Goal: Information Seeking & Learning: Learn about a topic

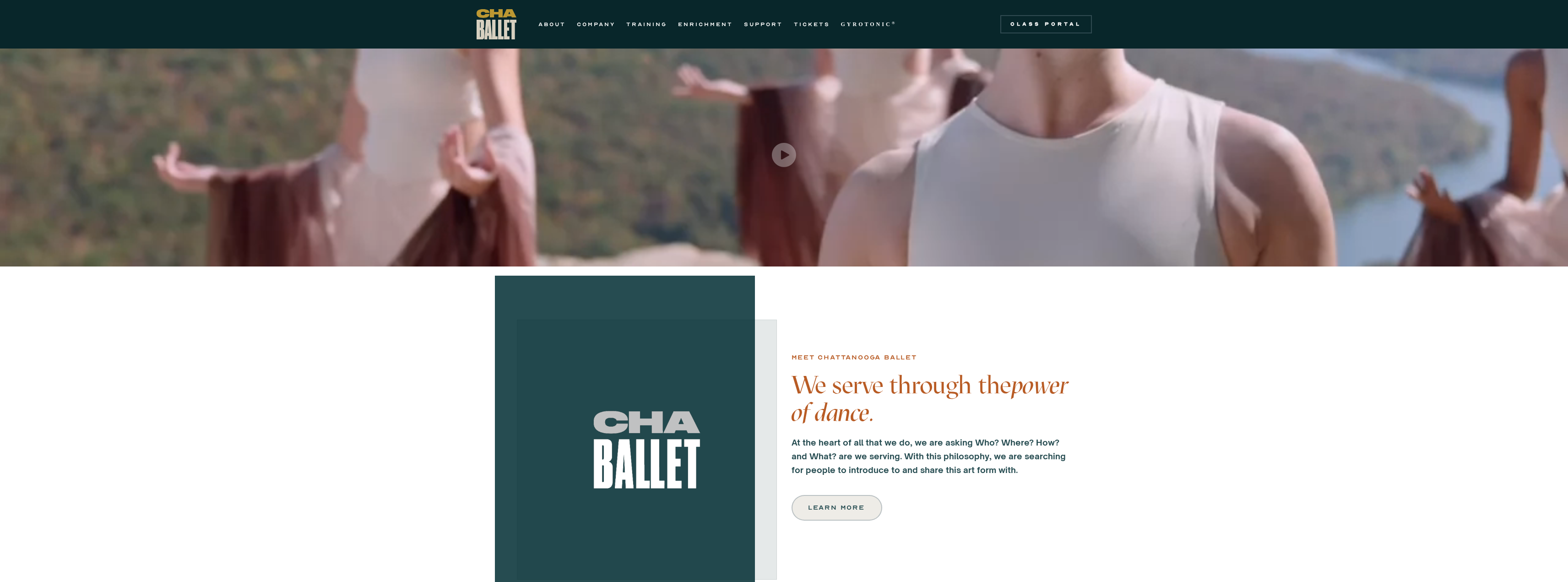
scroll to position [46, 0]
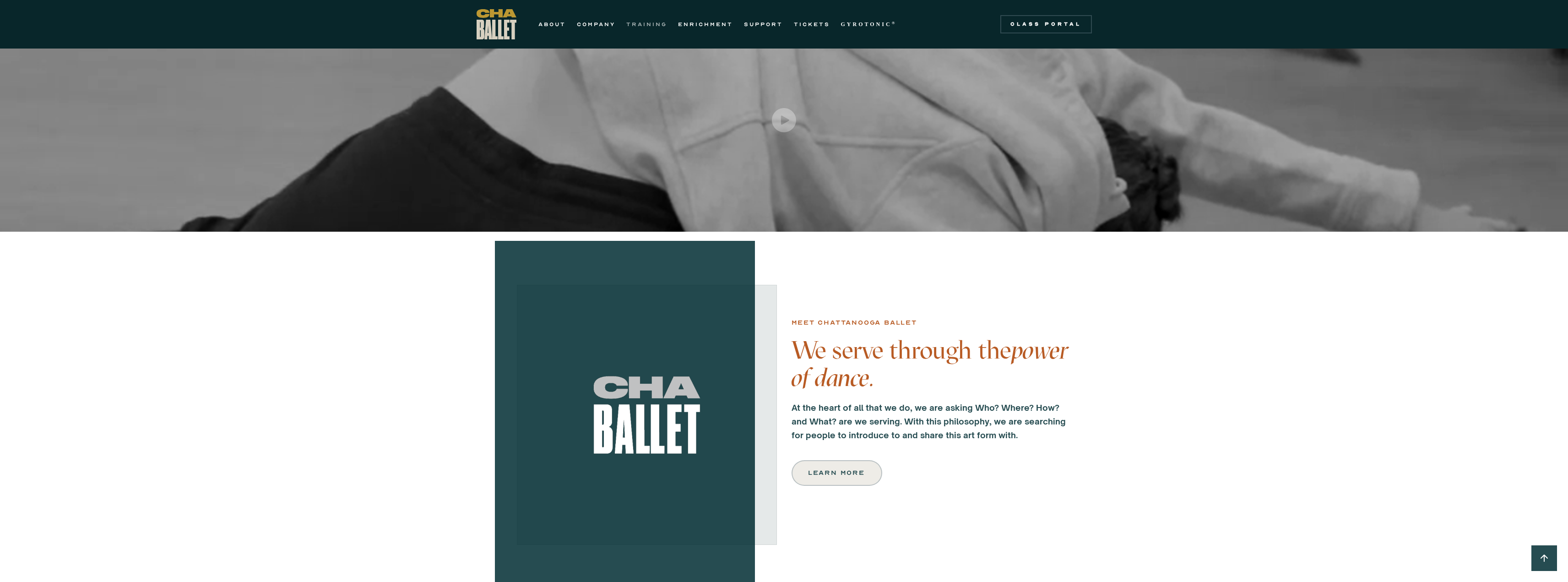
click at [637, 21] on link "TRAINING" at bounding box center [647, 24] width 41 height 11
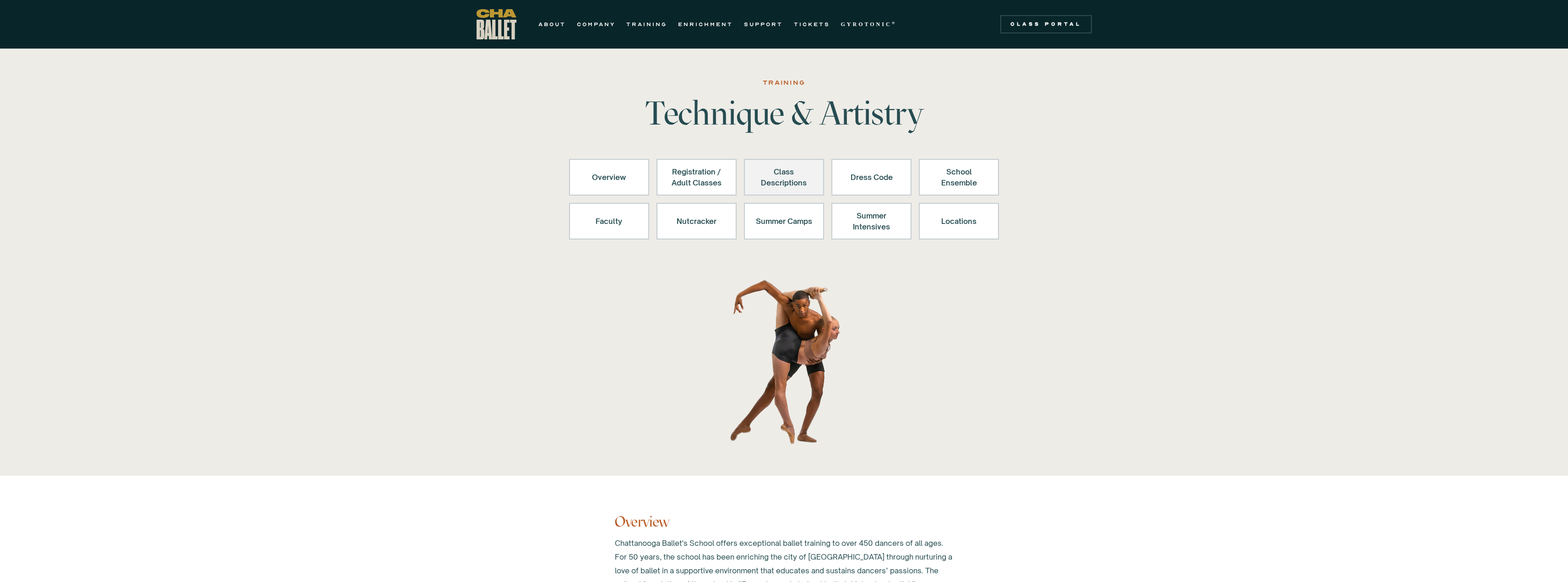
click at [783, 188] on div "Class Descriptions" at bounding box center [783, 177] width 57 height 22
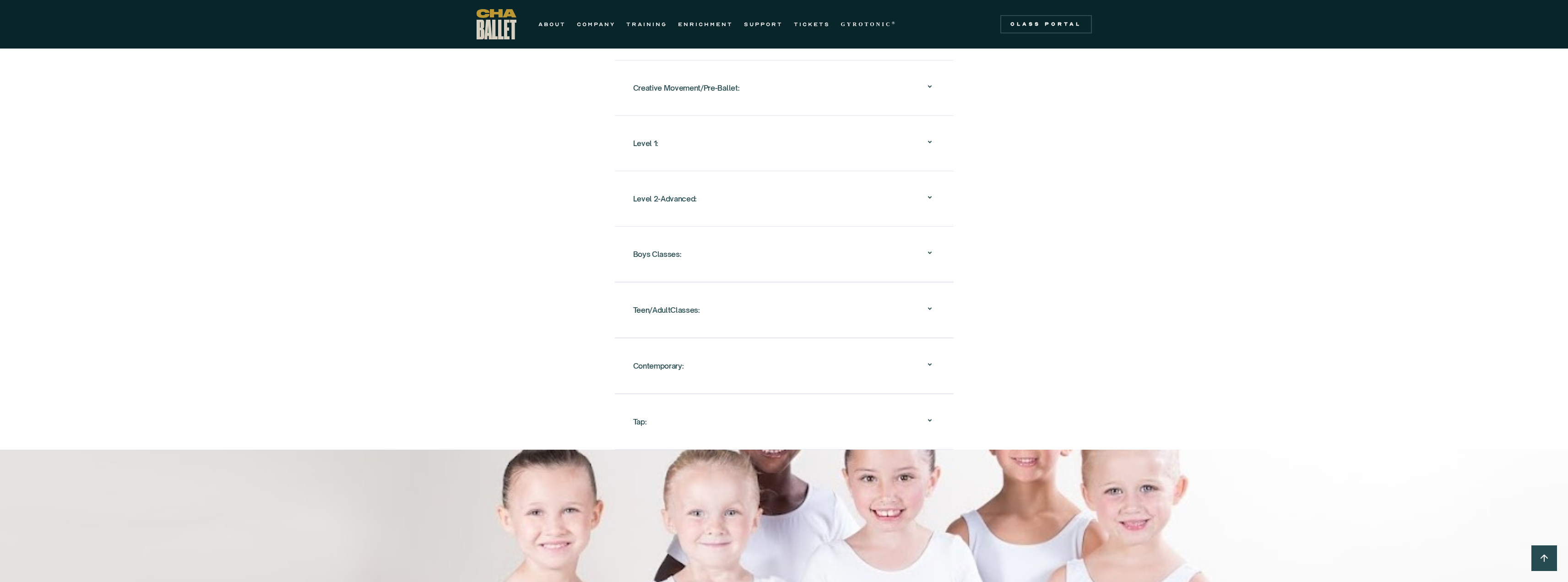
scroll to position [931, 0]
click at [924, 136] on icon at bounding box center [929, 141] width 11 height 11
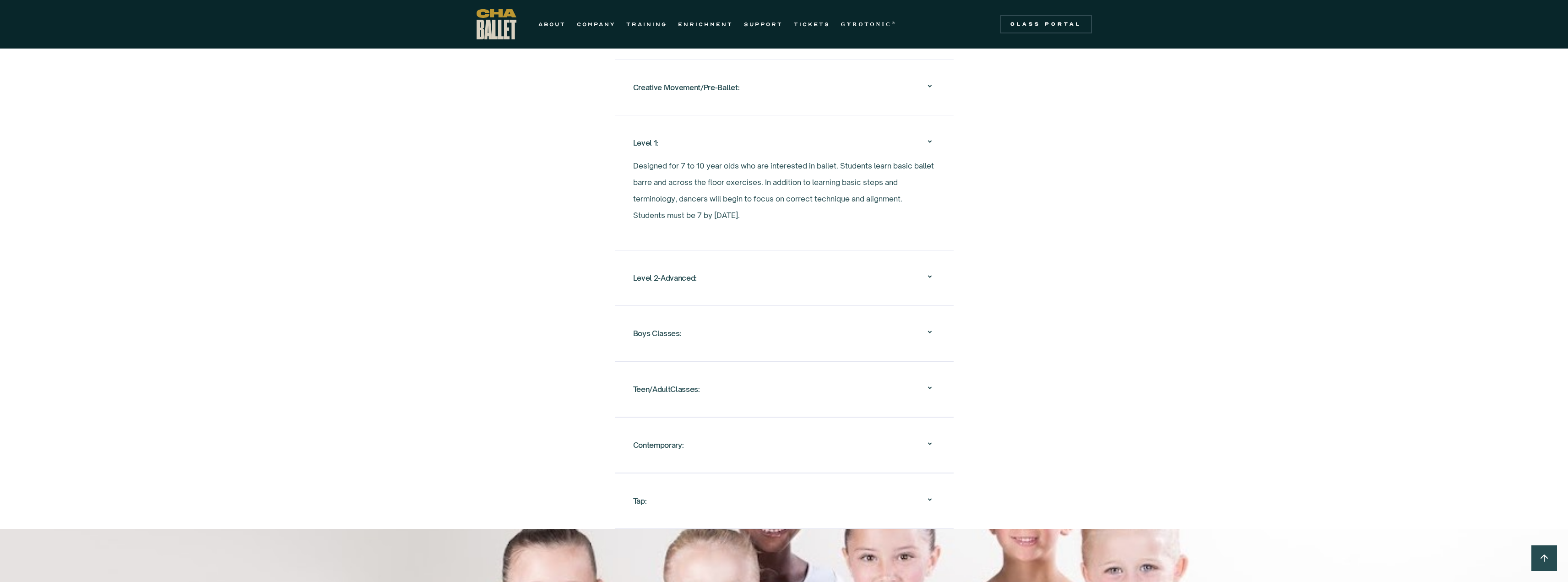
click at [912, 91] on div "Creative Movement/Pre-Ballet: Creative Movement An introduction to the world of…" at bounding box center [784, 87] width 339 height 55
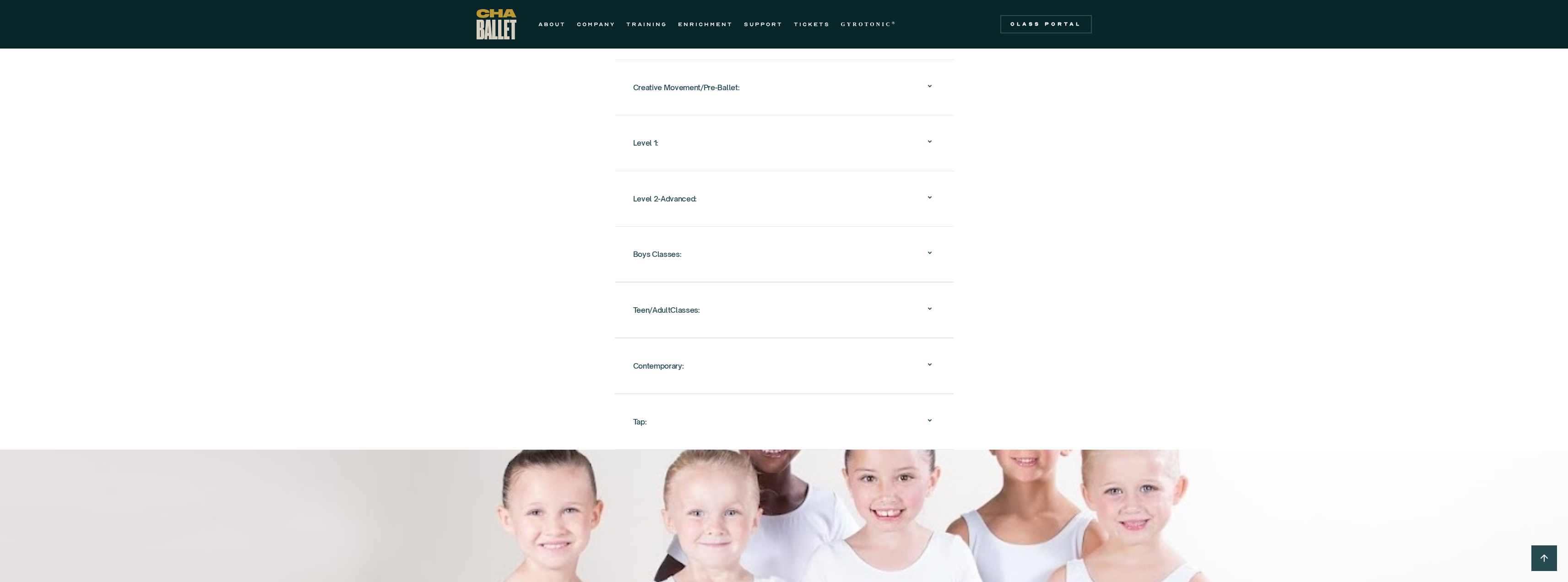
click at [916, 75] on div "Creative Movement/Pre-Ballet:" at bounding box center [784, 87] width 302 height 29
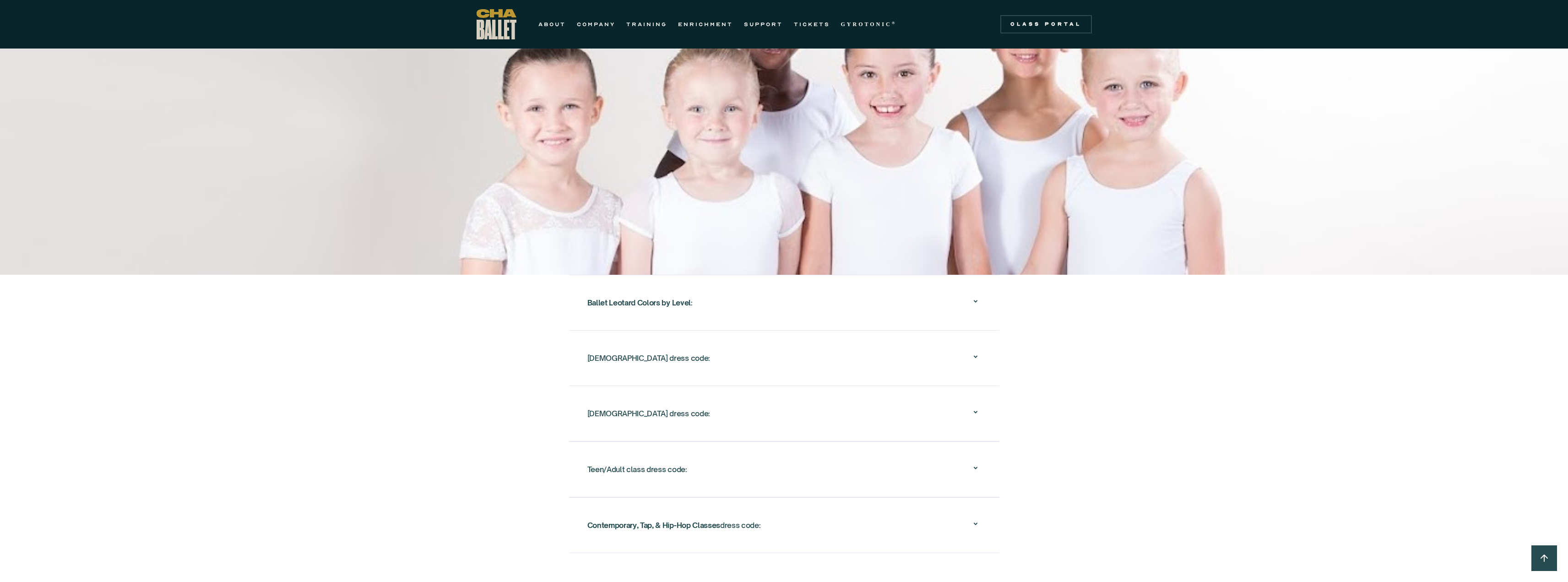
scroll to position [1617, 0]
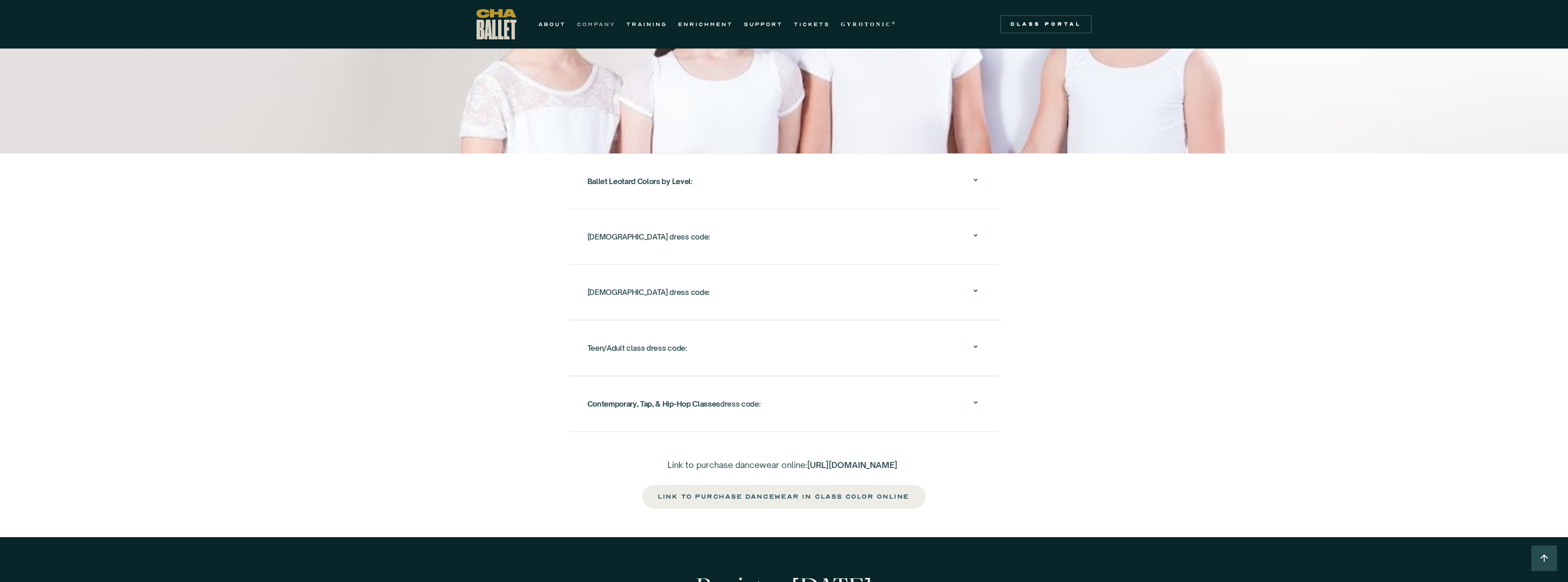
click at [578, 29] on link "COMPANY" at bounding box center [596, 24] width 39 height 11
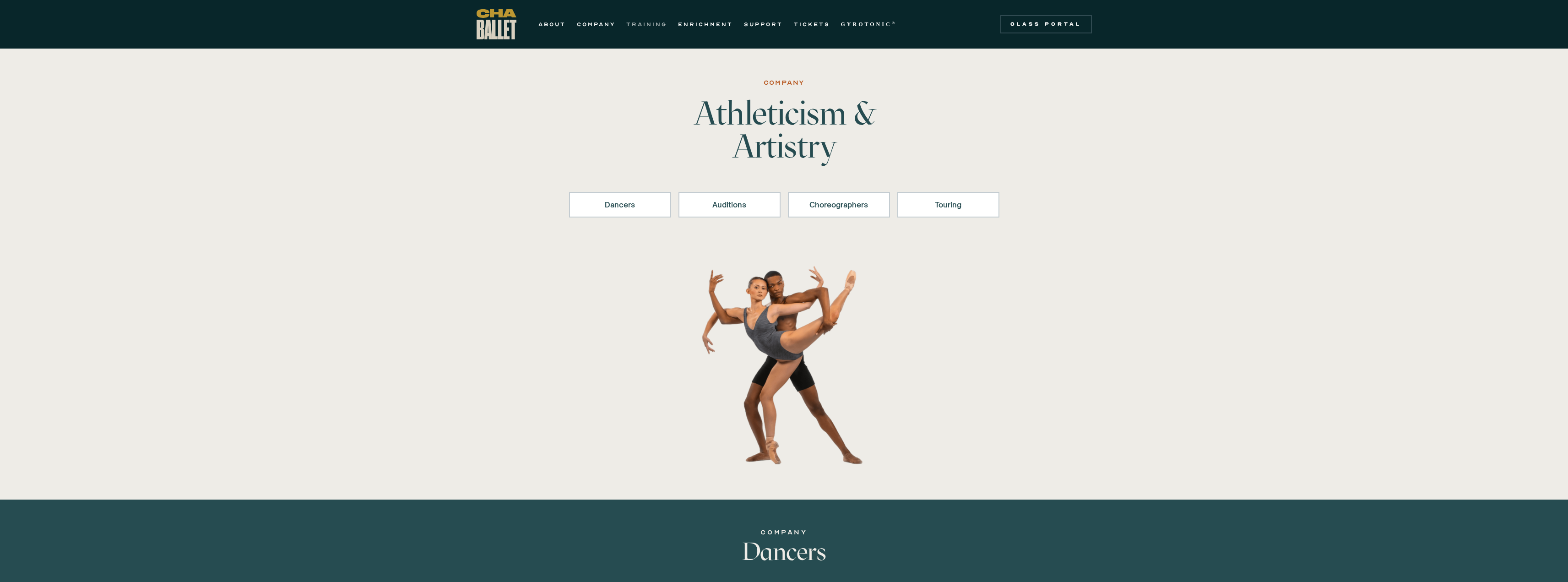
click at [635, 26] on link "TRAINING" at bounding box center [647, 24] width 41 height 11
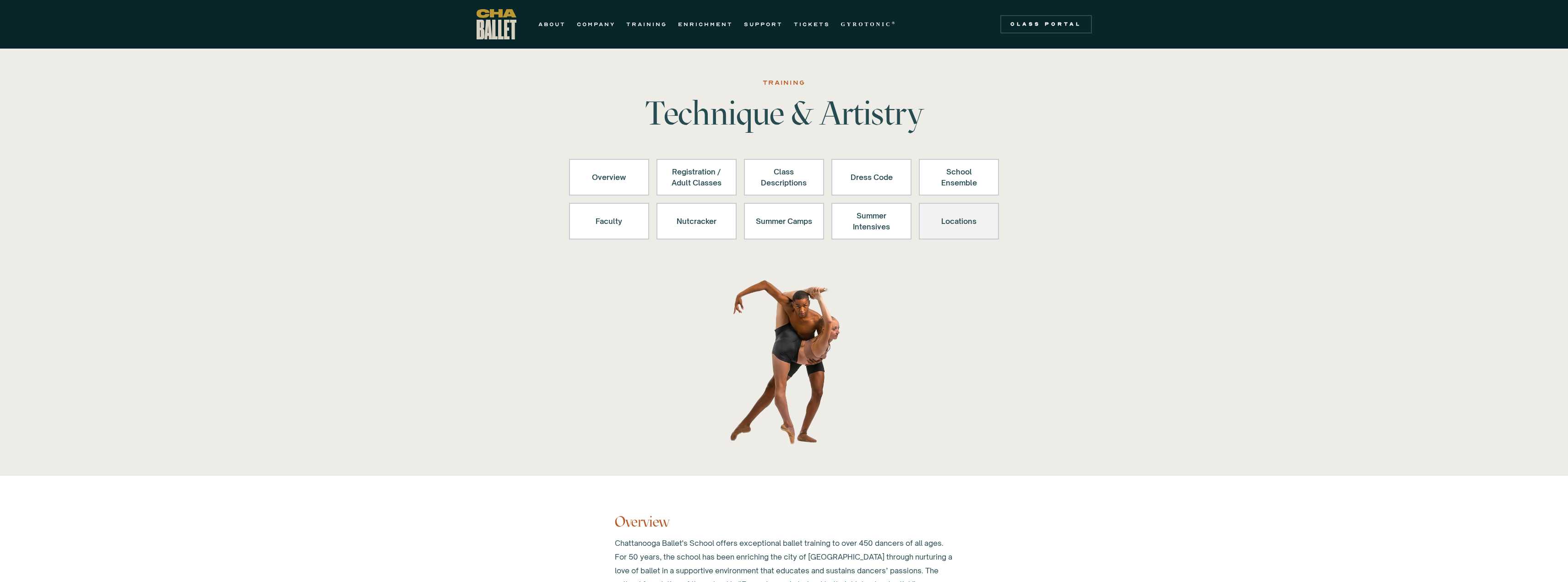
click at [976, 228] on div "Locations" at bounding box center [959, 220] width 57 height 22
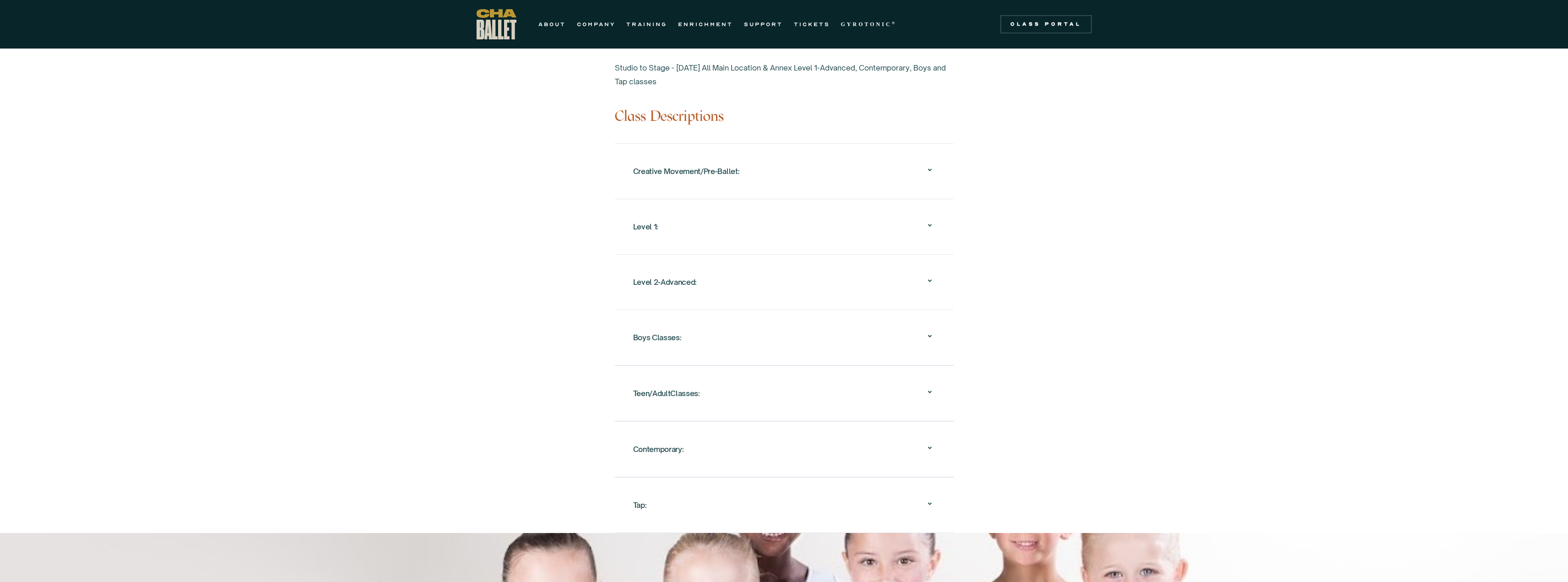
scroll to position [817, 0]
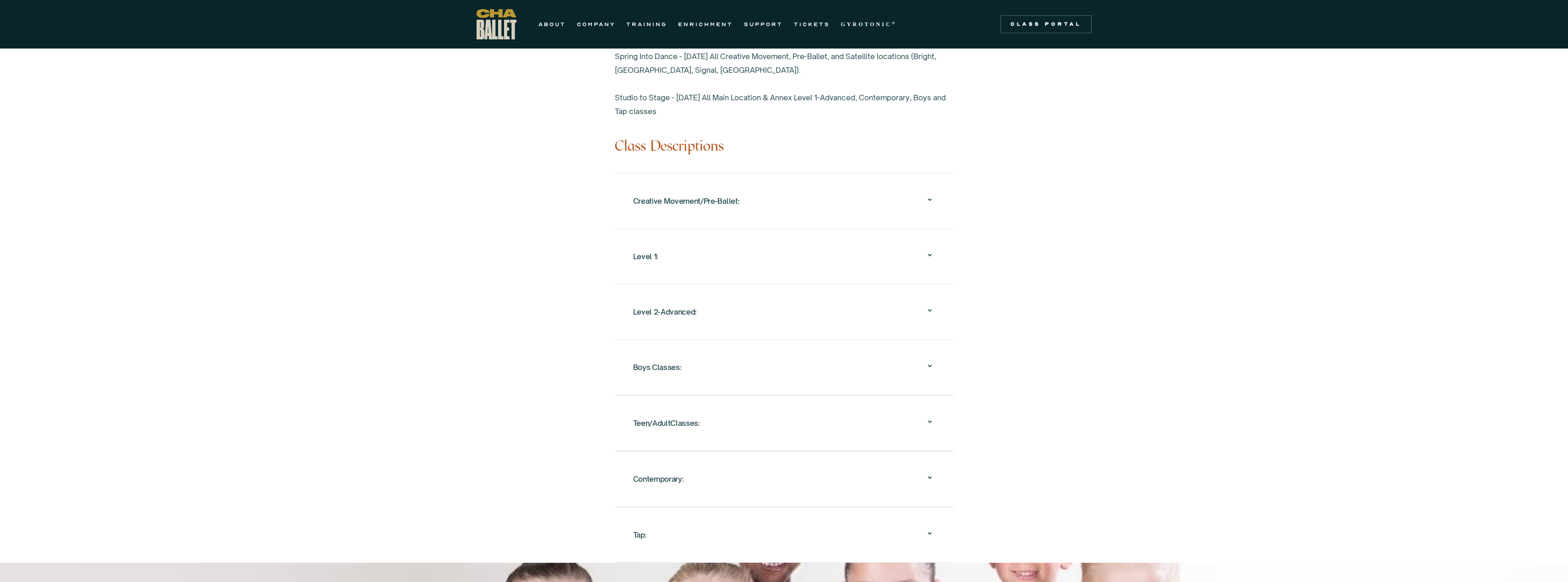
click at [775, 186] on div "Creative Movement/Pre-Ballet:" at bounding box center [784, 200] width 302 height 29
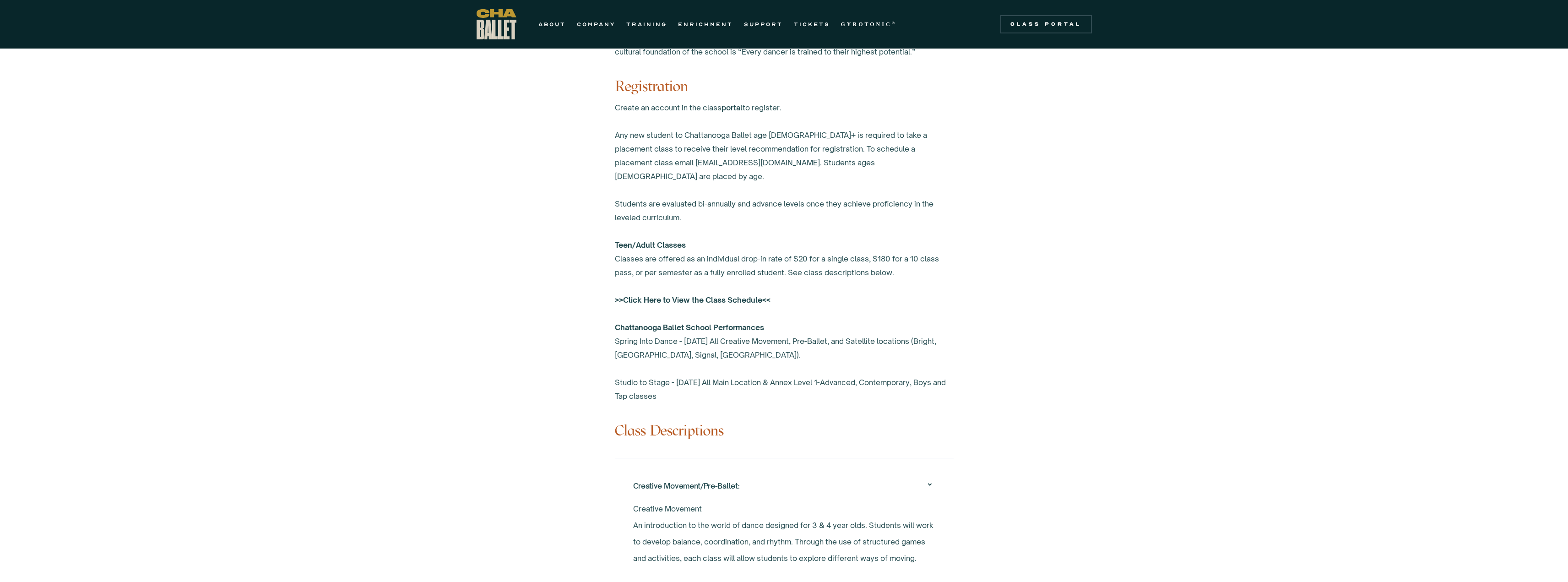
scroll to position [497, 0]
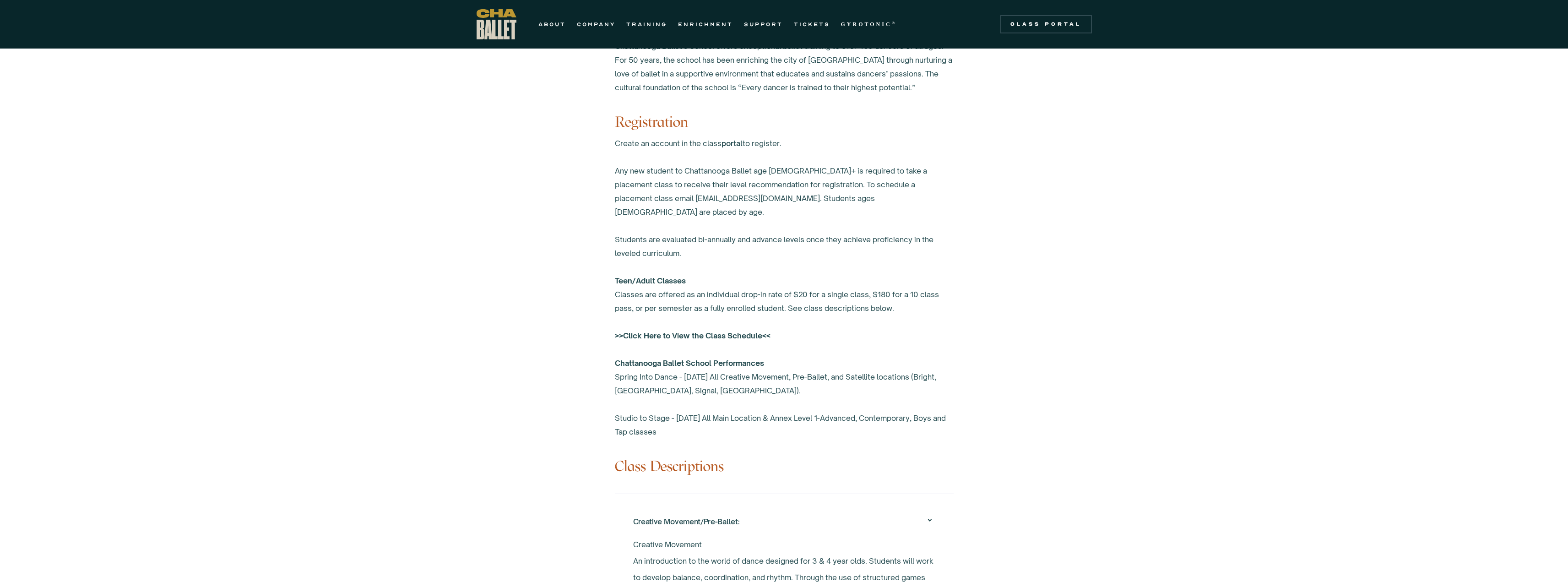
click at [674, 331] on strong ">>Click Here to View the Class Schedule<<" at bounding box center [692, 335] width 155 height 9
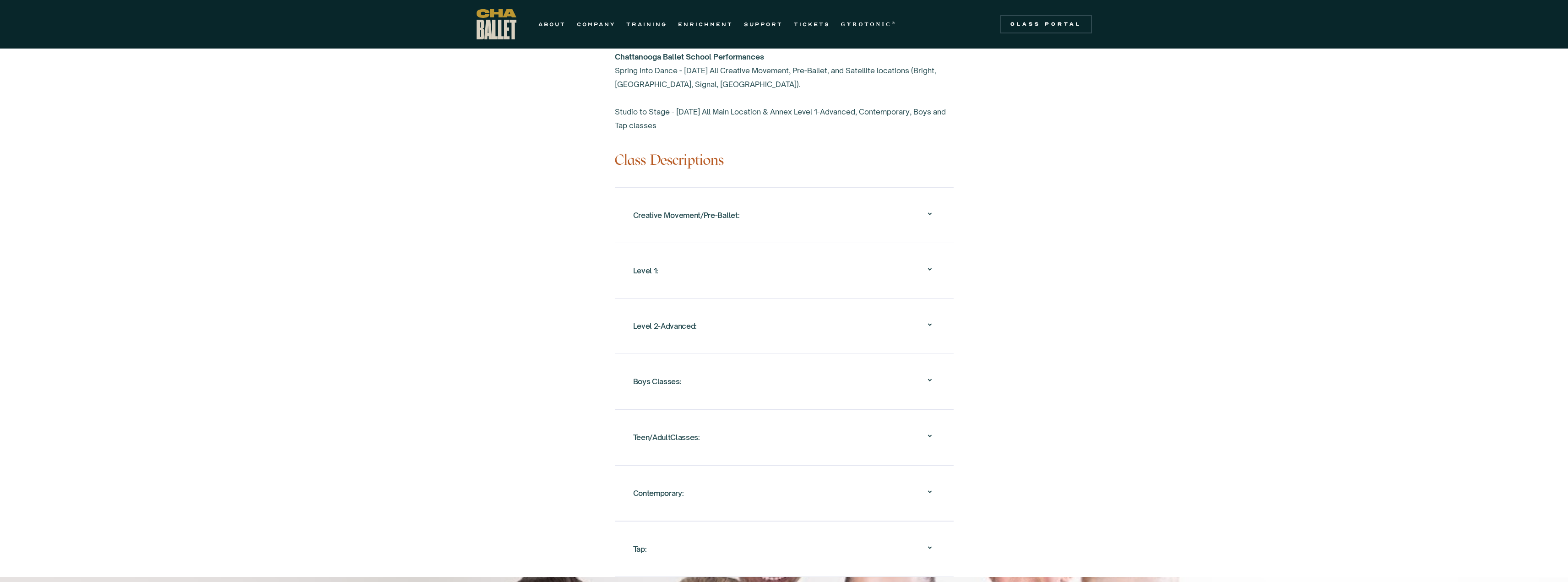
scroll to position [634, 0]
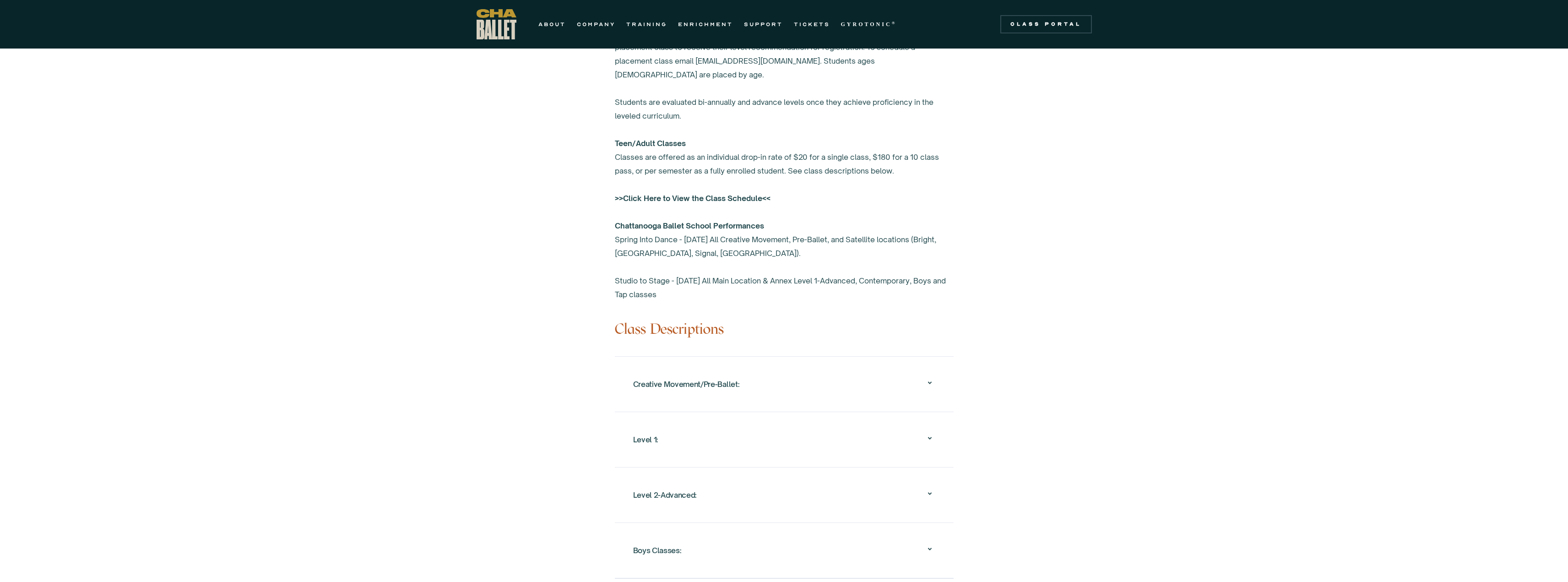
click at [758, 382] on div "Creative Movement/Pre-Ballet:" at bounding box center [784, 384] width 302 height 29
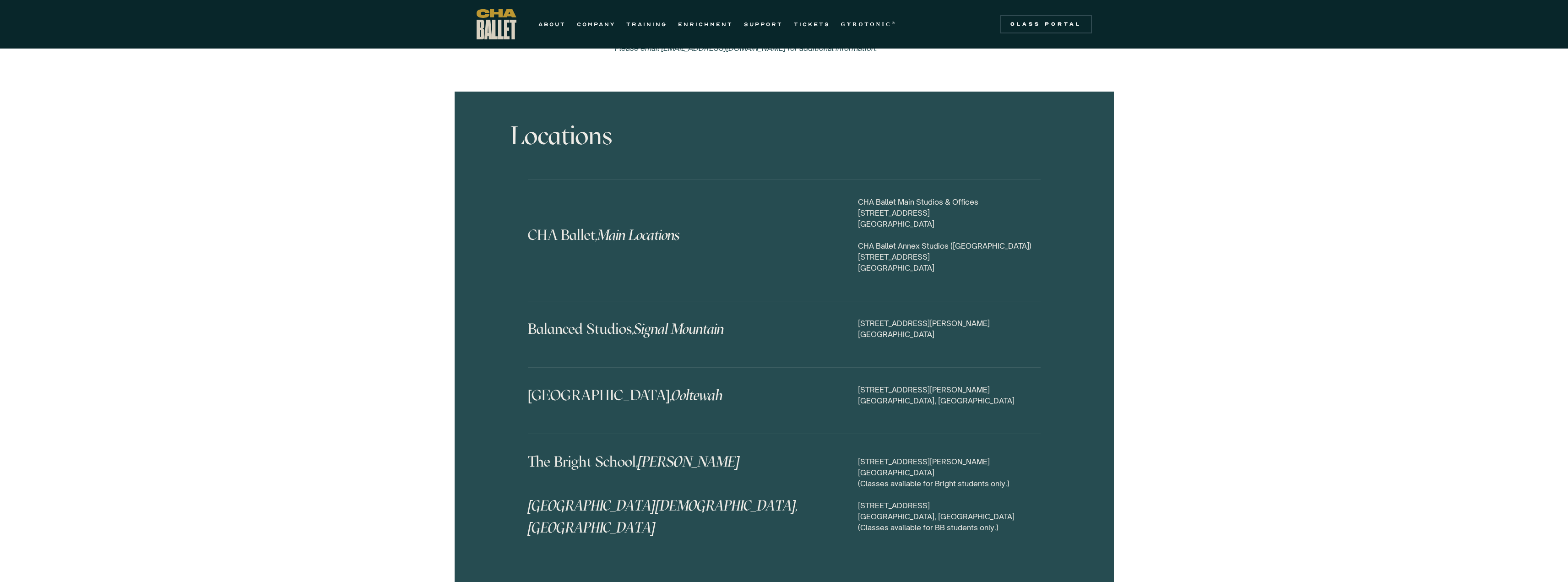
scroll to position [4340, 0]
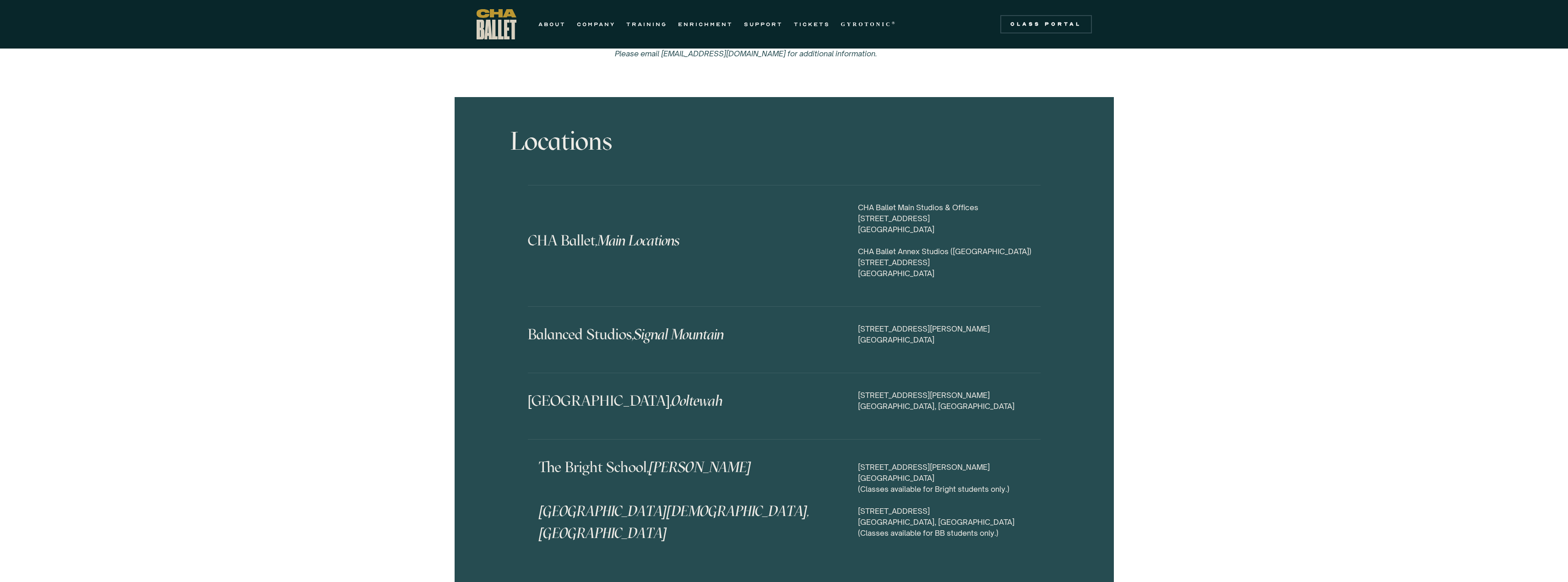
click at [695, 476] on h4 "The Bright School, Hixson Brainerd Baptist School, Brainerd" at bounding box center [698, 500] width 319 height 88
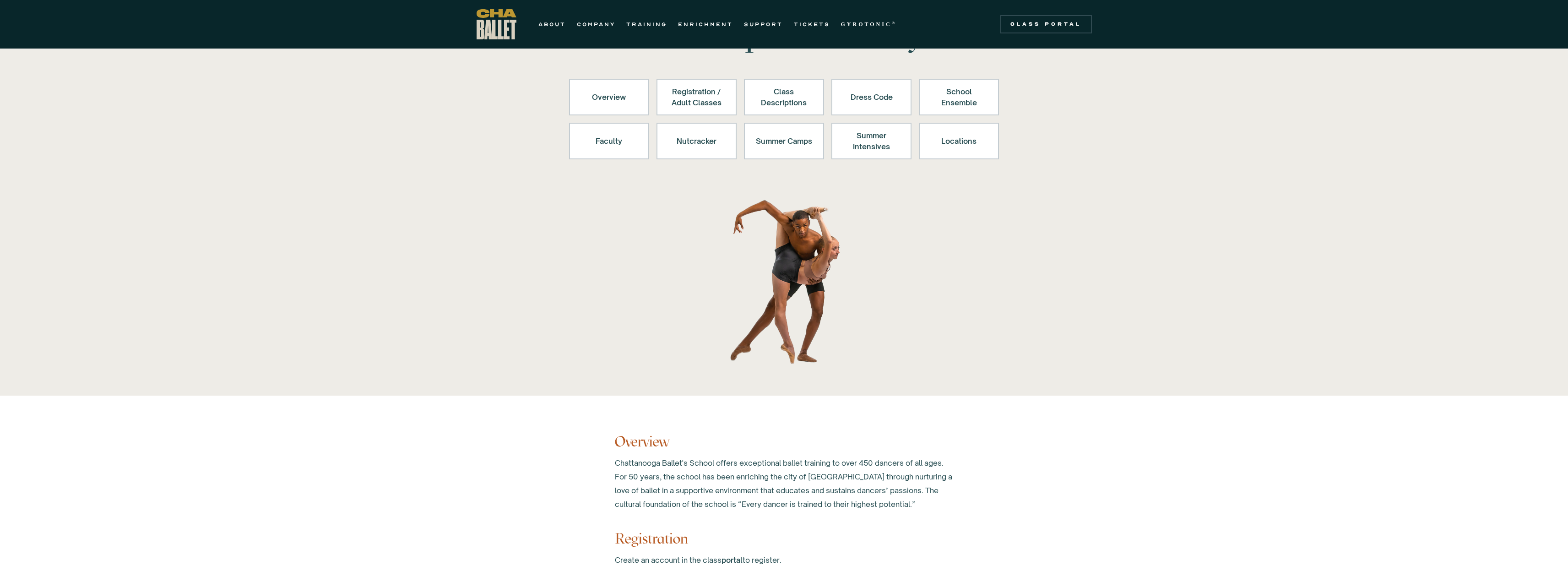
scroll to position [0, 0]
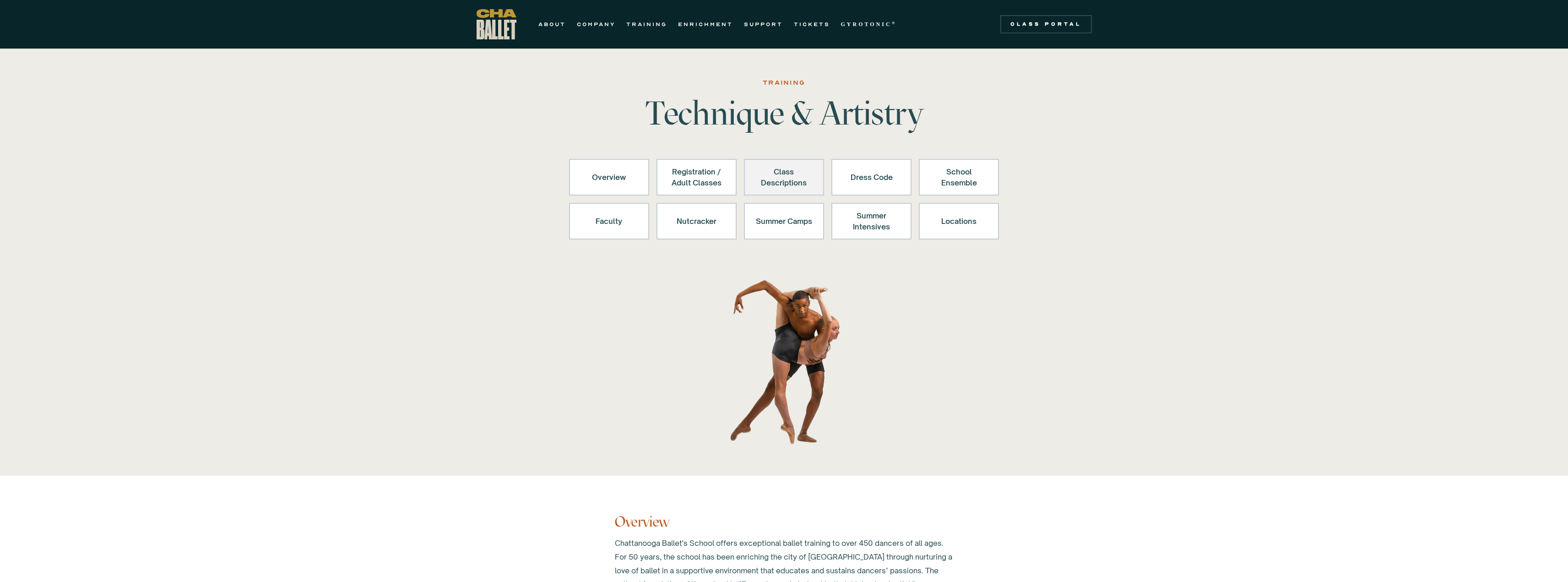
click at [792, 186] on div "Class Descriptions" at bounding box center [783, 177] width 57 height 22
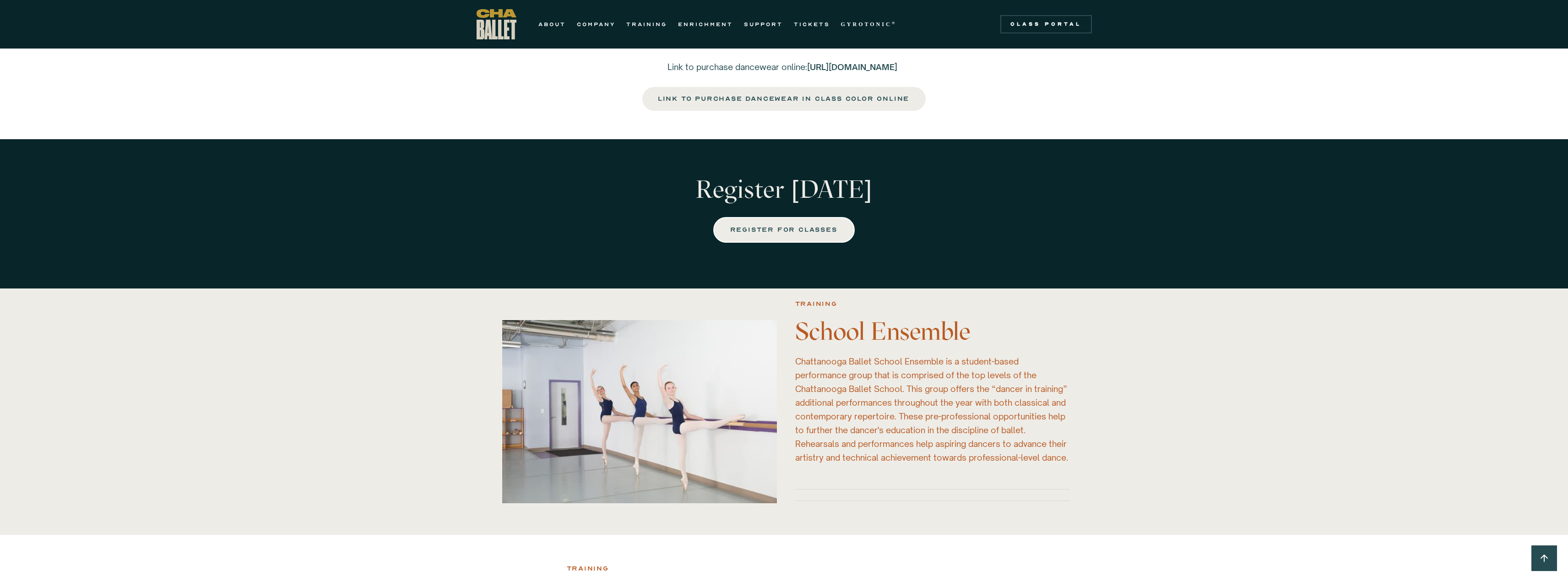
scroll to position [1846, 0]
